Goal: Transaction & Acquisition: Purchase product/service

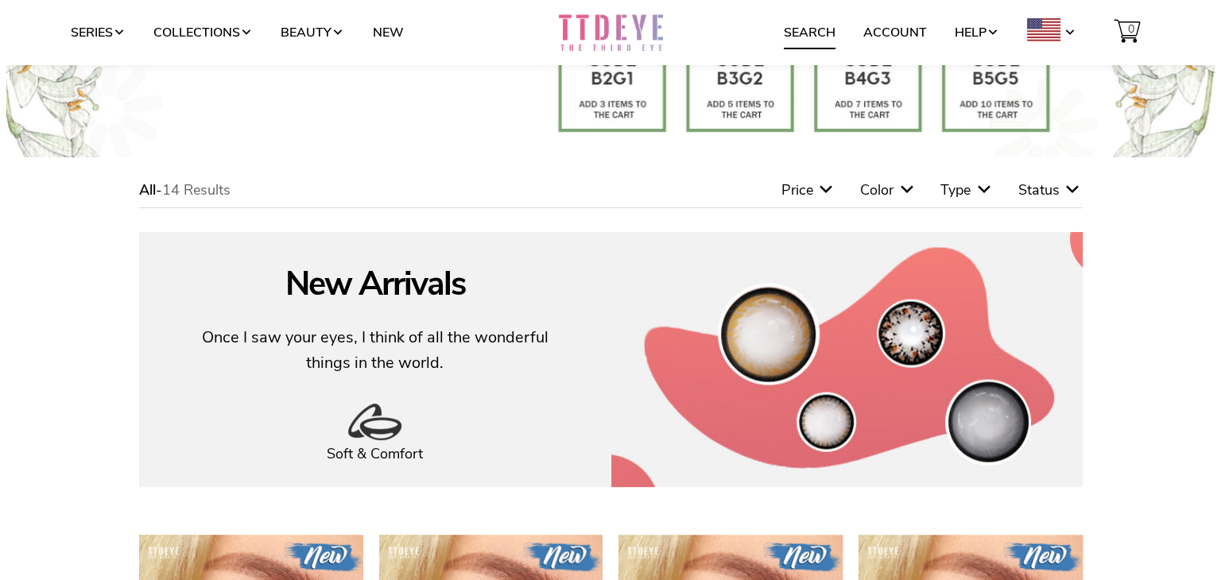
scroll to position [146, 0]
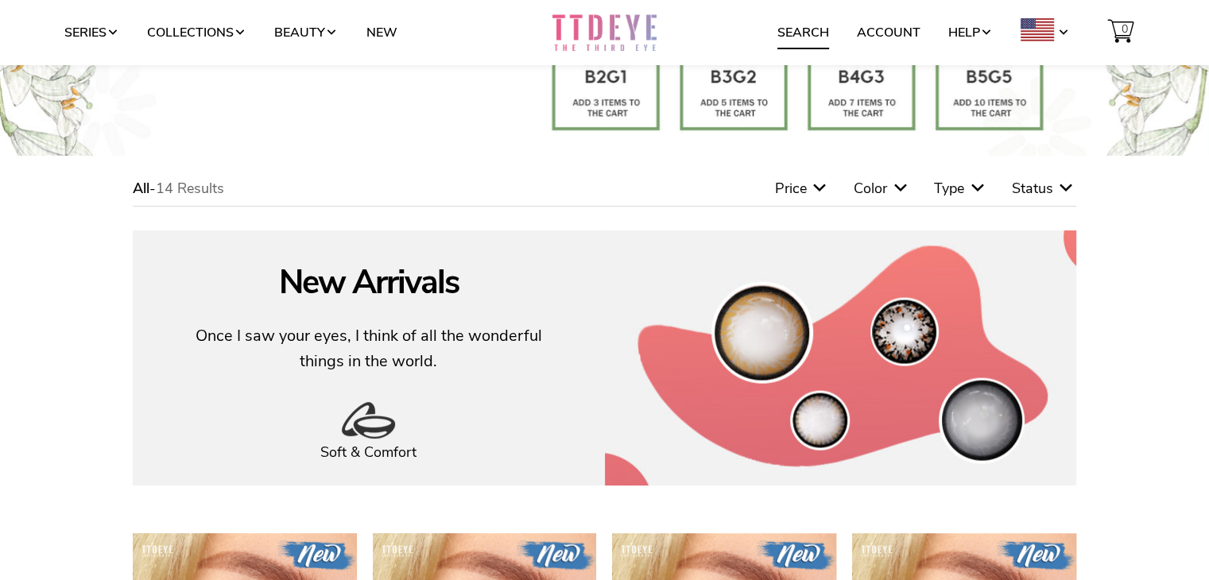
click at [814, 26] on link "Search" at bounding box center [804, 32] width 52 height 30
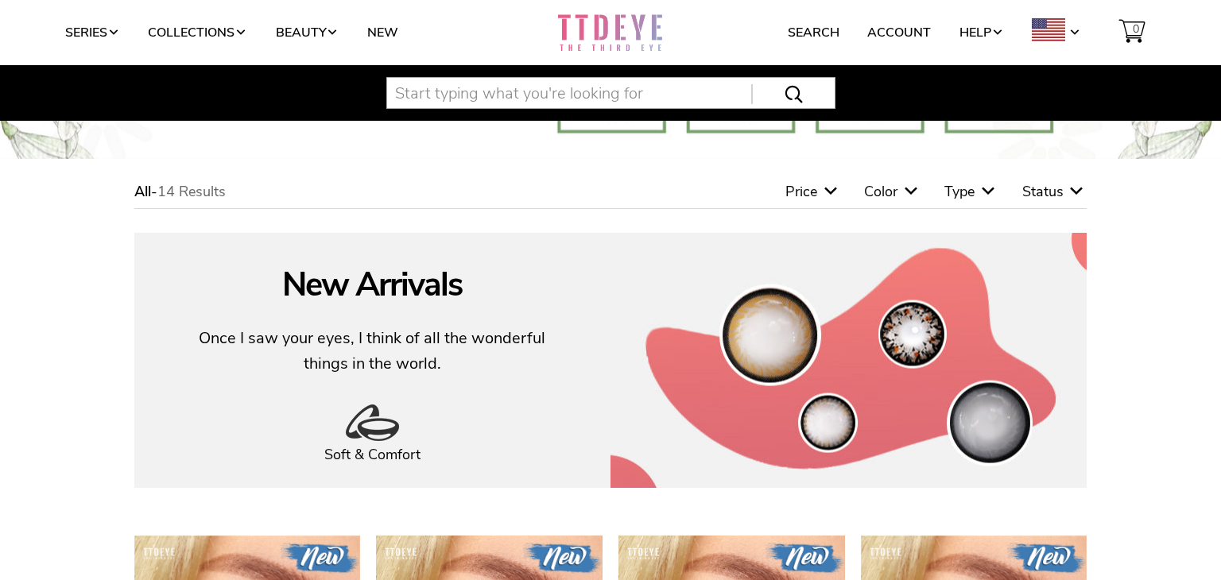
click at [609, 91] on input "text" at bounding box center [610, 93] width 449 height 32
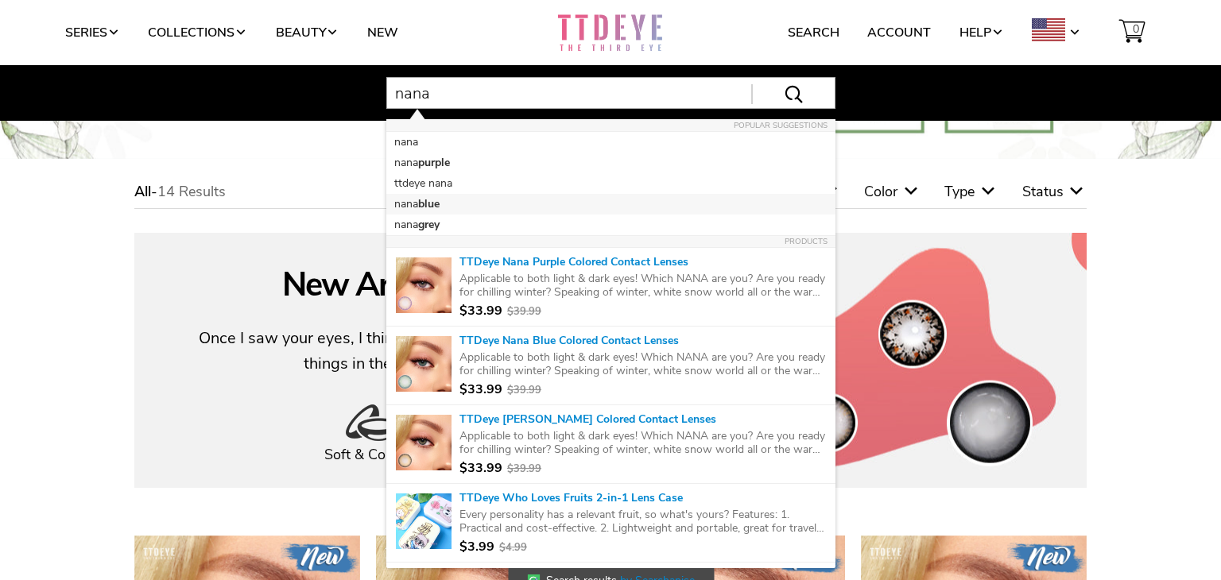
click at [433, 204] on b "blue" at bounding box center [428, 203] width 21 height 15
type input "nana blue"
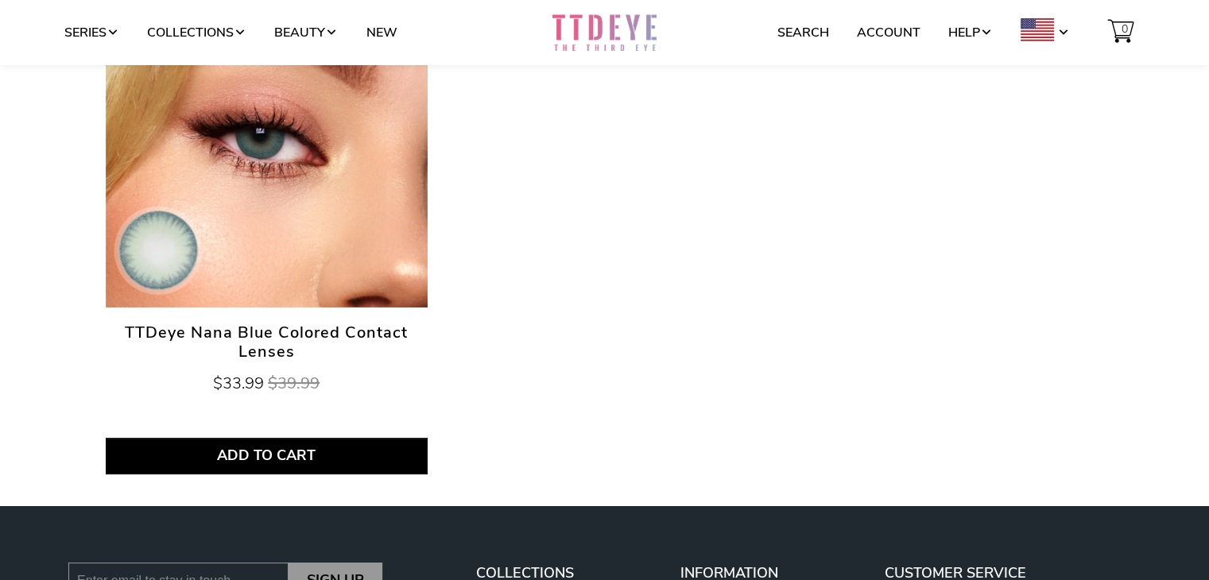
scroll to position [309, 0]
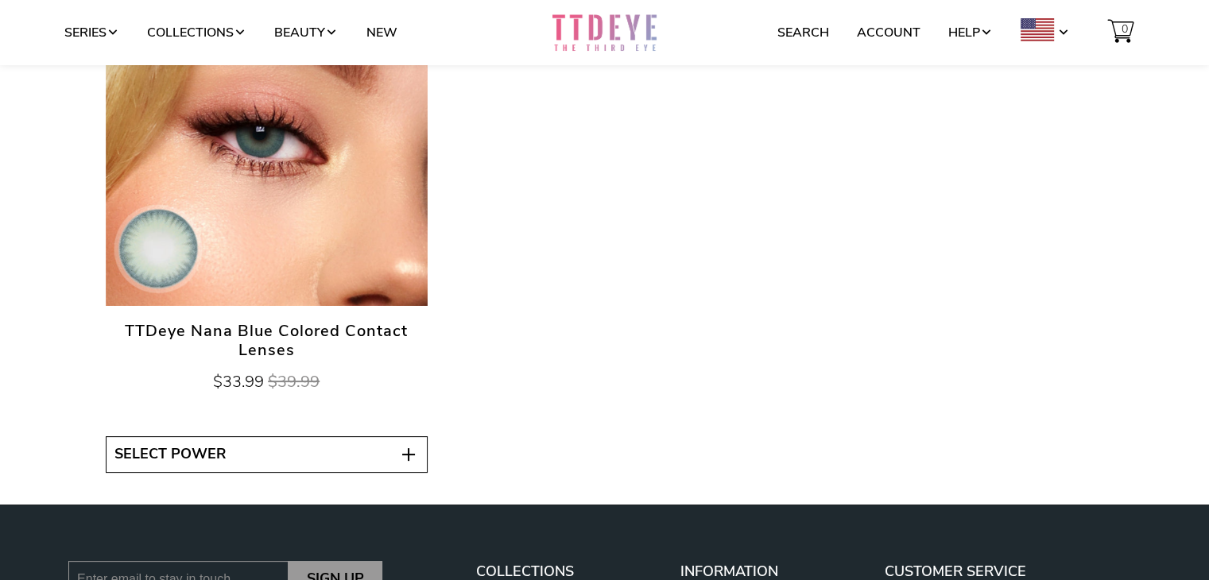
click at [338, 442] on button "Select Power" at bounding box center [267, 455] width 322 height 37
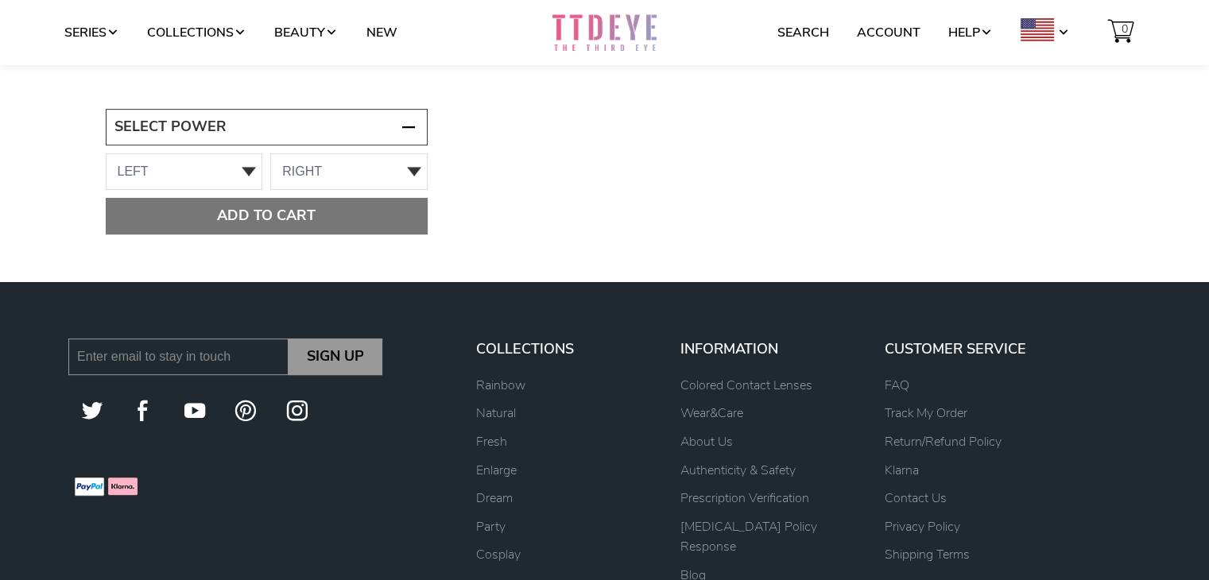
scroll to position [645, 0]
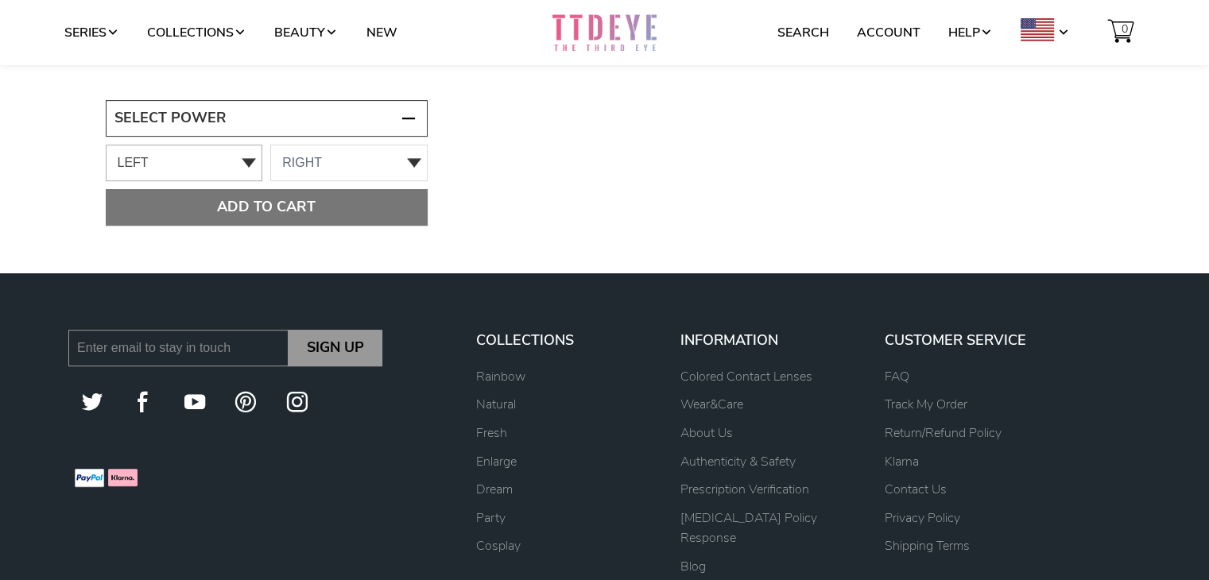
click at [246, 162] on select "LEFT 0.00 -1.00 -1.25 -1.50 -1.75 -2.00 -2.25 -2.50 -2.75 -3.00 -3.25 -4.00 -4.…" at bounding box center [184, 163] width 157 height 37
select select "0.00"
click at [106, 145] on select "LEFT 0.00 -1.00 -1.25 -1.50 -1.75 -2.00 -2.25 -2.50 -2.75 -3.00 -3.25 -4.00 -4.…" at bounding box center [184, 163] width 157 height 37
click at [364, 160] on select "RIGHT 0.00 -1.00 -1.25 -1.50 -1.75 -2.00 -2.25 -2.50 -2.75 -3.00 -3.25 -4.00 -4…" at bounding box center [348, 163] width 157 height 37
select select "0.00"
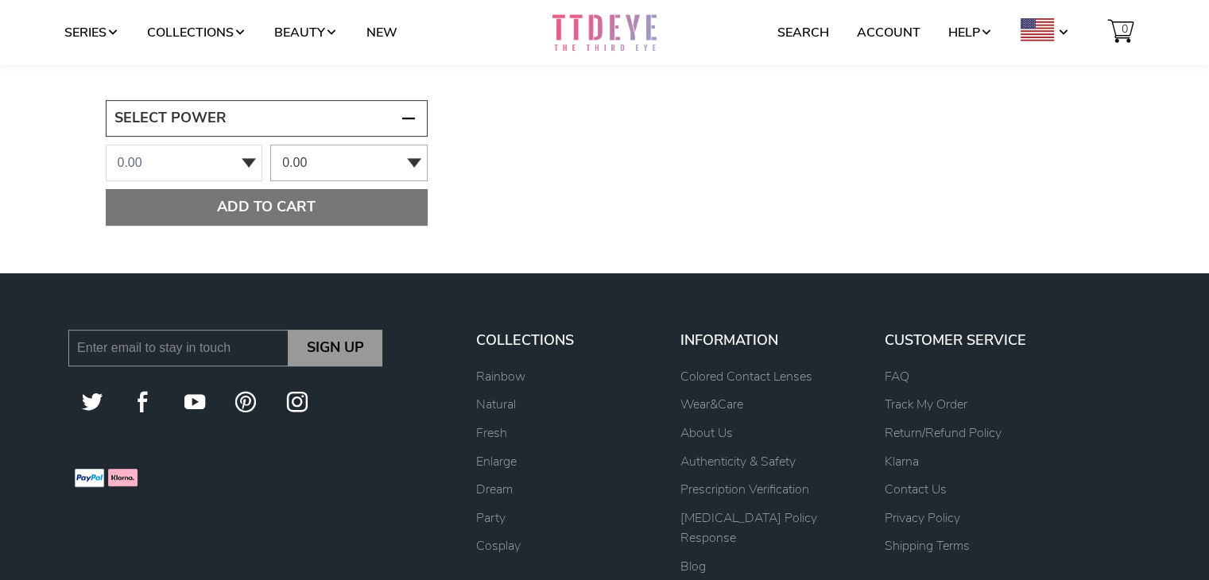
click at [270, 145] on select "RIGHT 0.00 -1.00 -1.25 -1.50 -1.75 -2.00 -2.25 -2.50 -2.75 -3.00 -3.25 -4.00 -4…" at bounding box center [348, 163] width 157 height 37
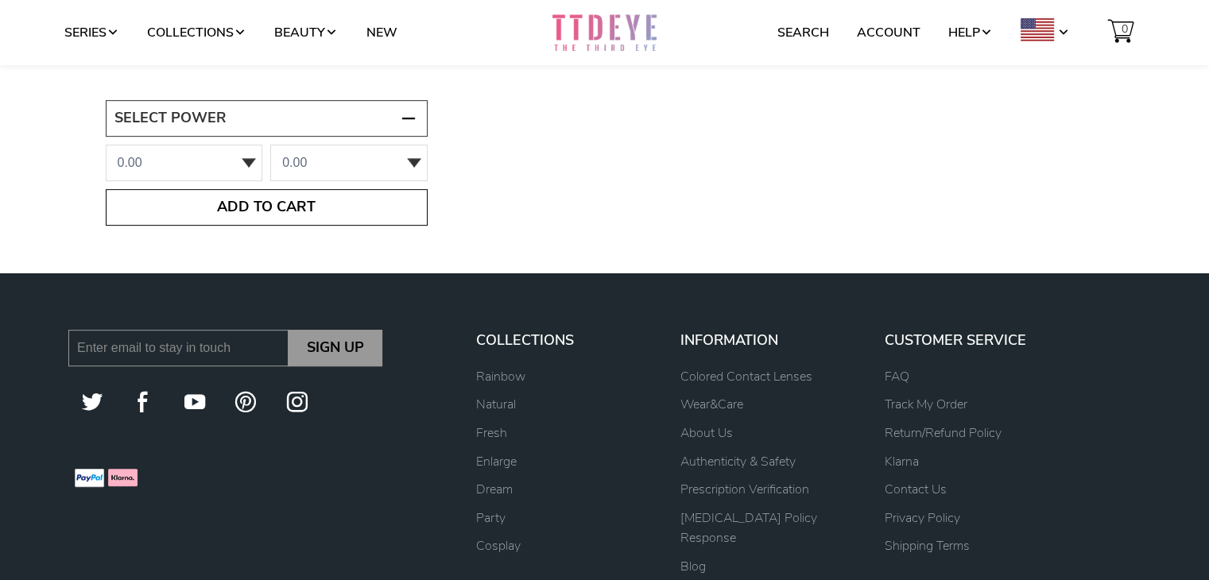
click at [285, 204] on span "Add to Cart" at bounding box center [266, 207] width 289 height 17
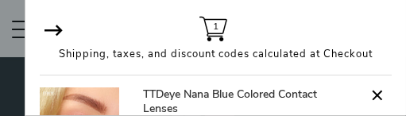
scroll to position [677, 0]
